Goal: Information Seeking & Learning: Learn about a topic

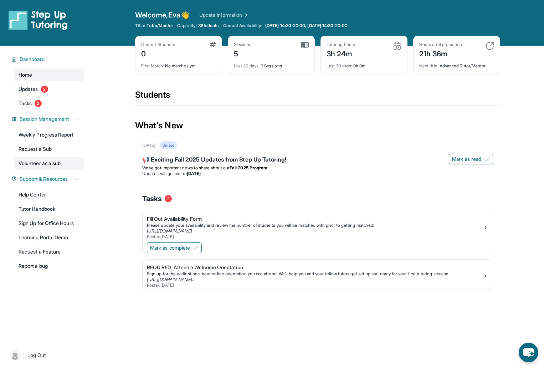
click at [50, 161] on link "Volunteer as a sub" at bounding box center [49, 163] width 70 height 13
click at [43, 210] on link "Tutor Handbook" at bounding box center [49, 209] width 70 height 13
click at [58, 160] on link "Volunteer as a sub" at bounding box center [49, 163] width 70 height 13
click at [63, 91] on link "Updates 2" at bounding box center [49, 89] width 70 height 13
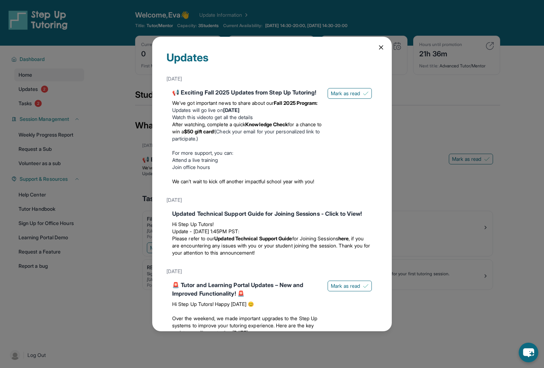
click at [60, 77] on div "Updates [DATE] 📢 Exciting Fall 2025 Updates from Step Up Tutoring! We’ve got im…" at bounding box center [272, 184] width 544 height 368
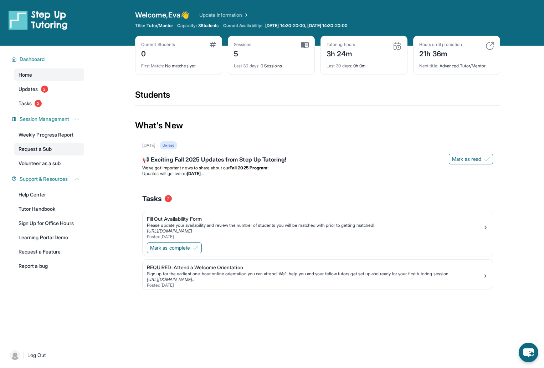
click at [49, 155] on link "Request a Sub" at bounding box center [49, 149] width 70 height 13
click at [43, 159] on link "Volunteer as a sub" at bounding box center [49, 163] width 70 height 13
click at [54, 161] on link "Volunteer as a sub" at bounding box center [49, 163] width 70 height 13
click at [66, 103] on link "Tasks 2" at bounding box center [49, 103] width 70 height 13
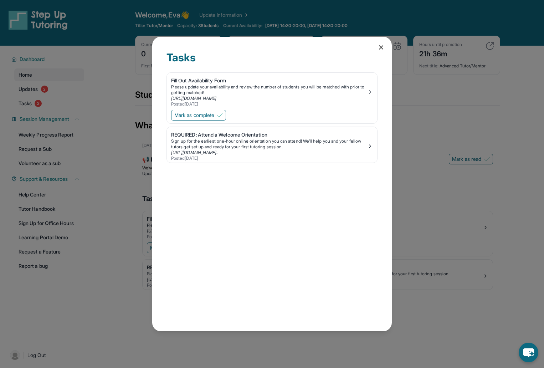
click at [61, 100] on div "Tasks Fill Out Availability Form Please update your availability and review the…" at bounding box center [272, 184] width 544 height 368
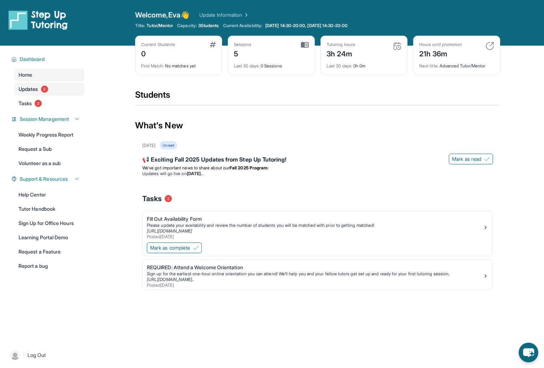
click at [57, 95] on link "Updates 2" at bounding box center [49, 89] width 70 height 13
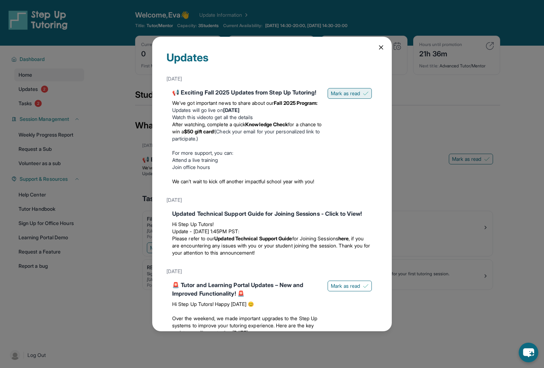
click at [336, 92] on span "Mark as read" at bounding box center [345, 93] width 29 height 7
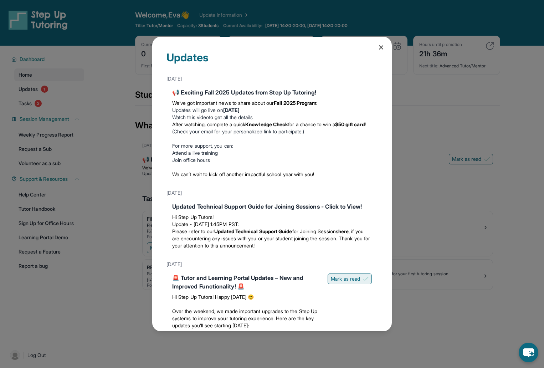
click at [348, 284] on button "Mark as read" at bounding box center [350, 279] width 44 height 11
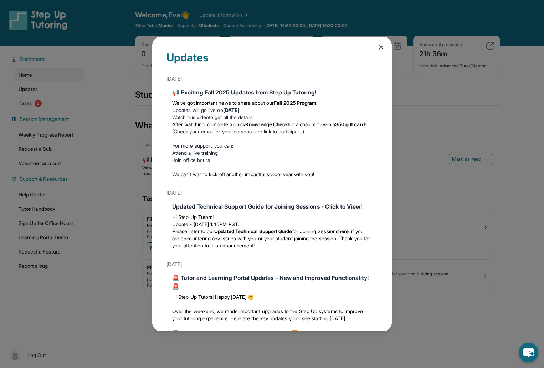
click at [378, 48] on icon at bounding box center [381, 47] width 7 height 7
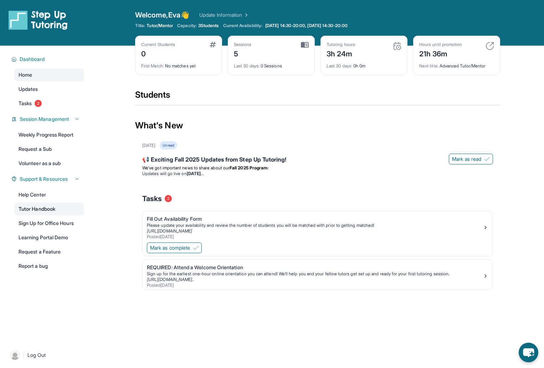
click at [58, 205] on link "Tutor Handbook" at bounding box center [49, 209] width 70 height 13
click at [57, 160] on link "Volunteer as a sub" at bounding box center [49, 163] width 70 height 13
